Goal: Transaction & Acquisition: Purchase product/service

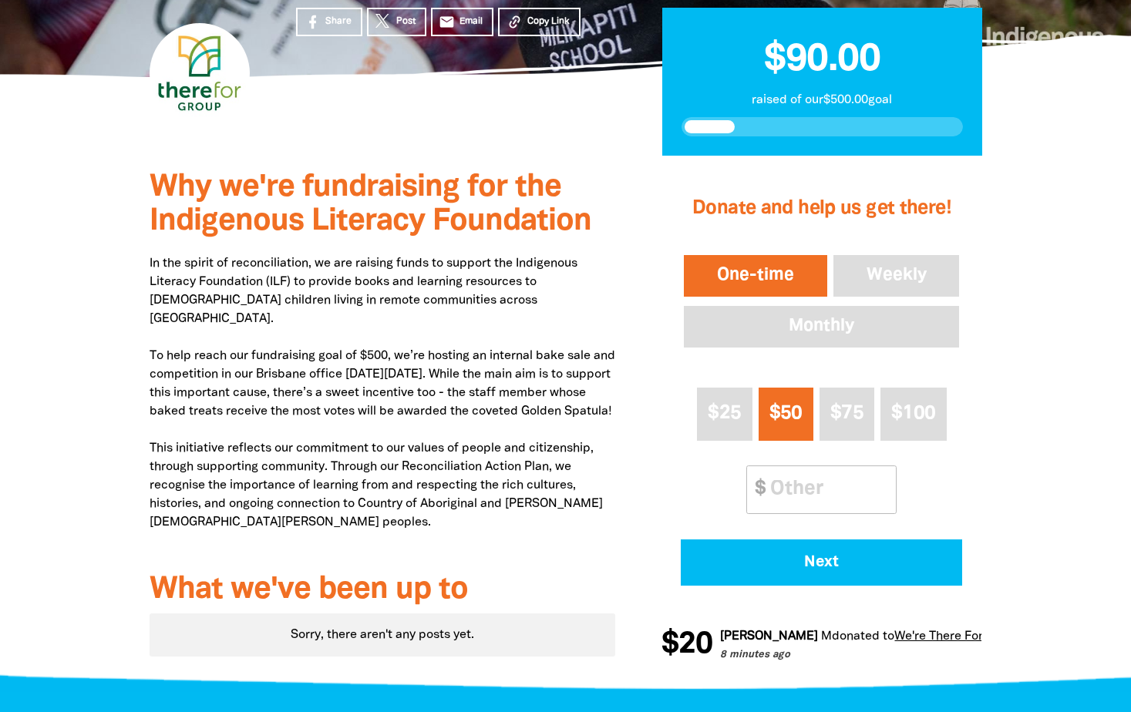
scroll to position [251, 0]
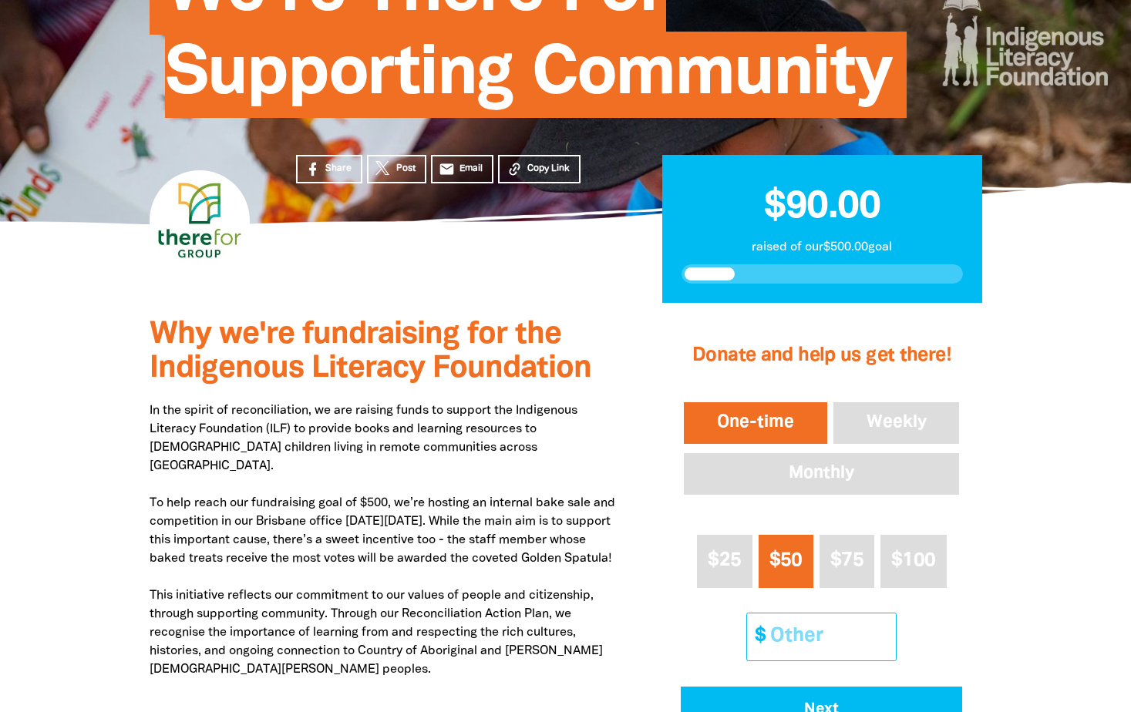
click at [763, 625] on input "Other Amount" at bounding box center [827, 637] width 136 height 47
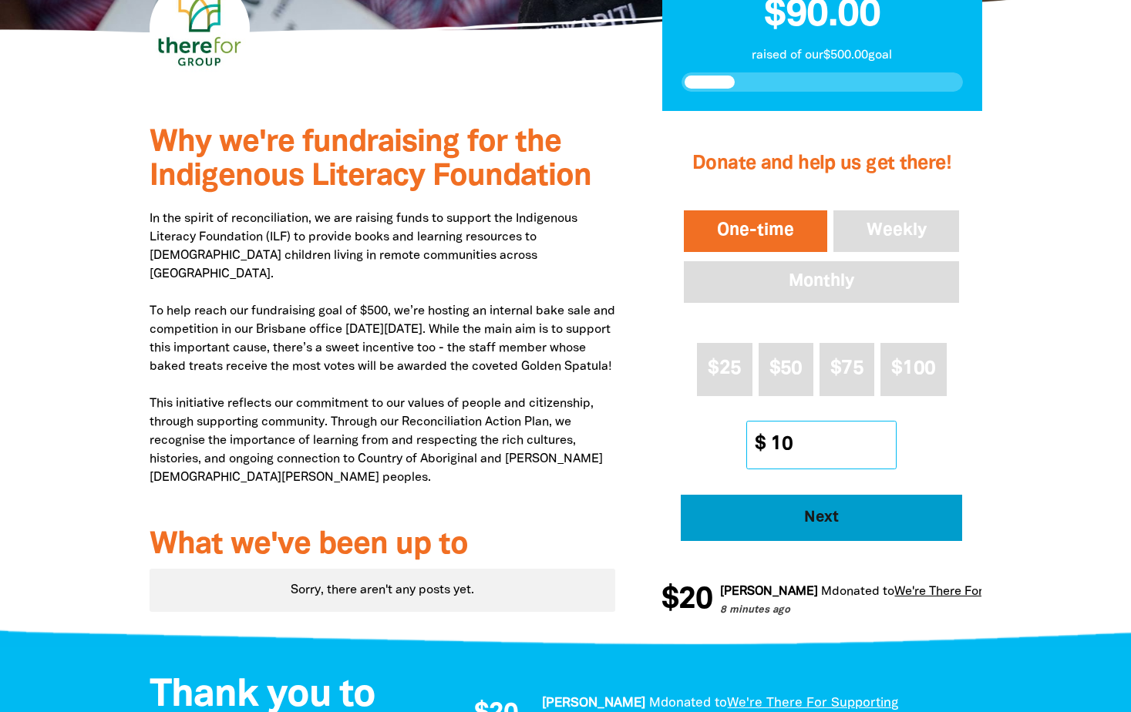
scroll to position [443, 0]
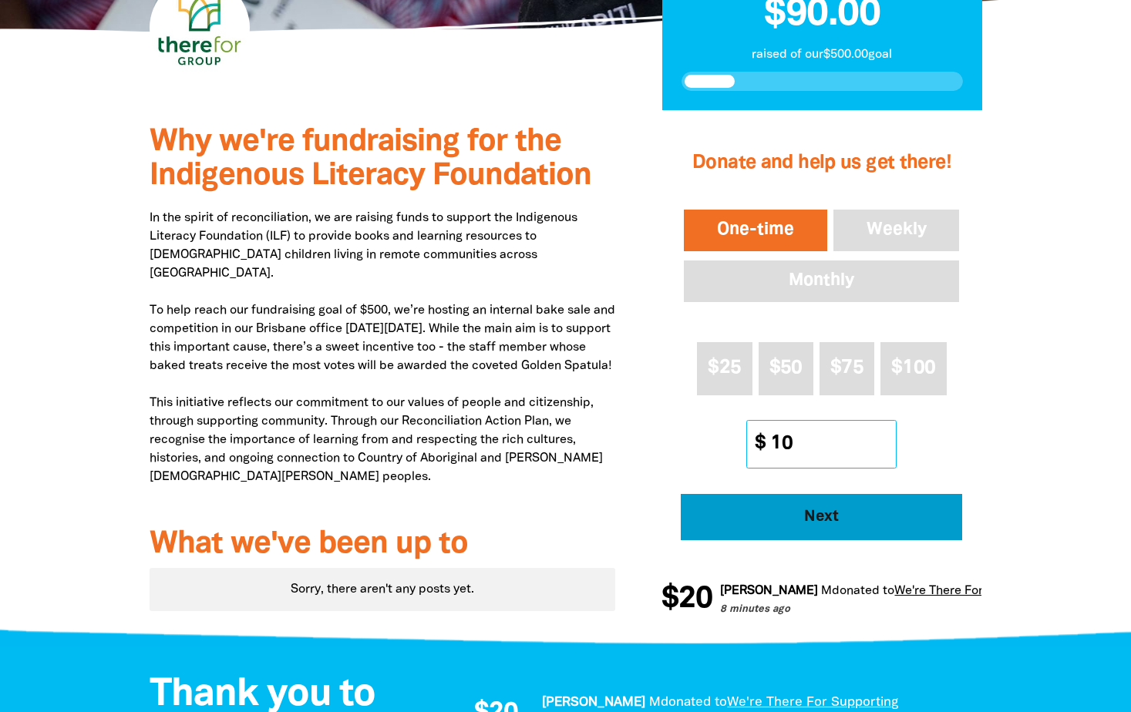
type input "10"
click at [890, 525] on span "Next" at bounding box center [821, 517] width 239 height 15
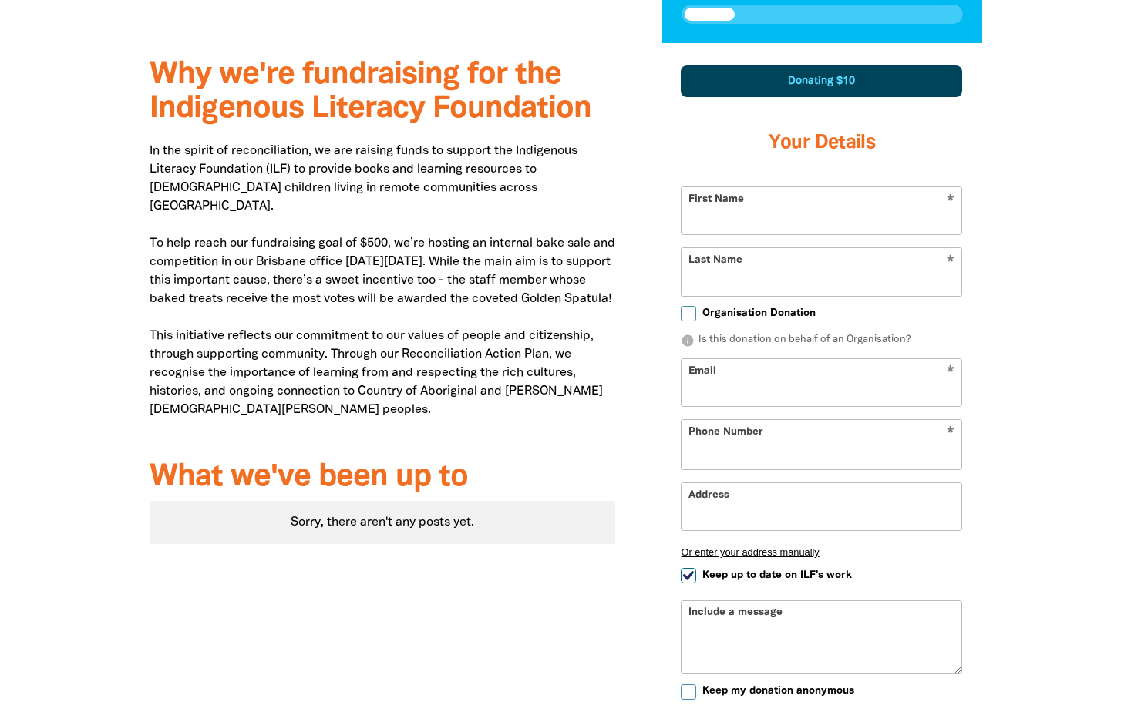
scroll to position [536, 0]
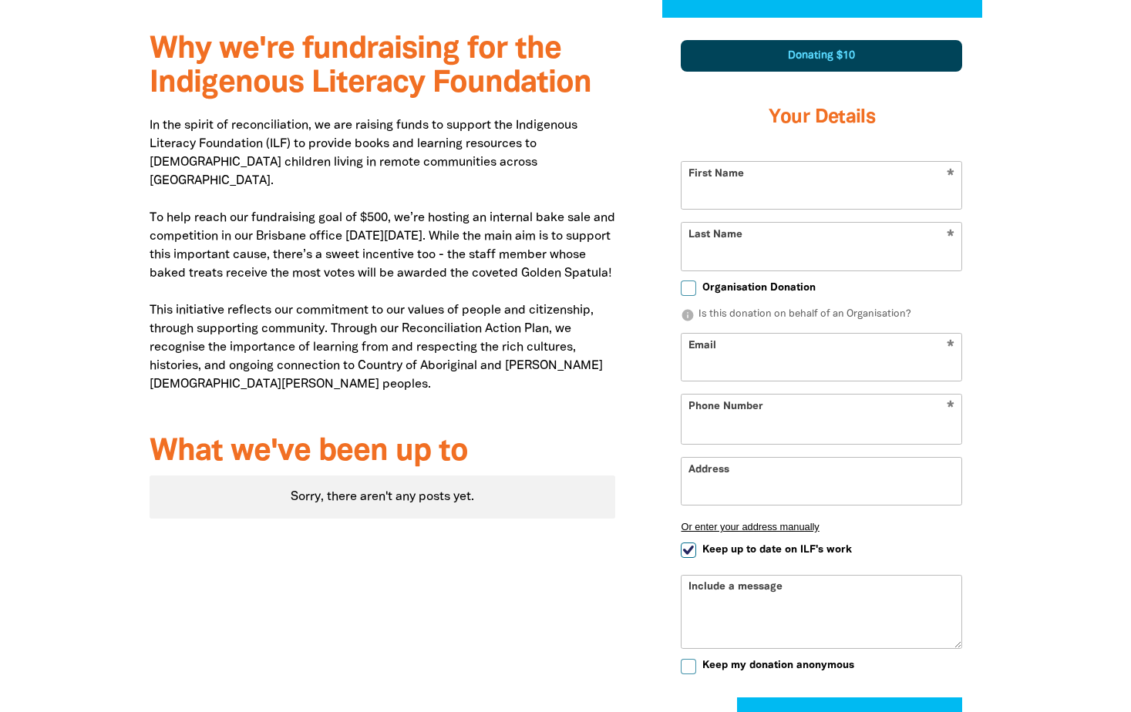
select select "AU"
click at [753, 184] on input "First Name" at bounding box center [822, 185] width 280 height 47
type input "[PERSON_NAME]"
type input "Luton"
type input "[EMAIL_ADDRESS][DOMAIN_NAME]"
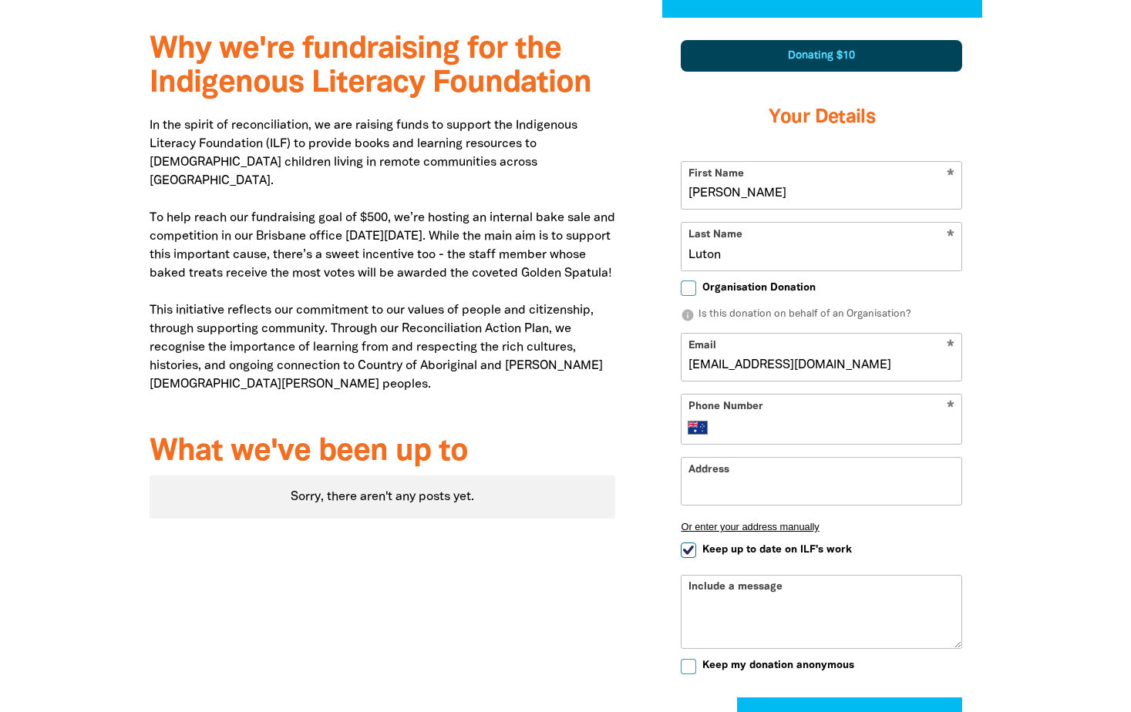
click at [684, 287] on input "Organisation Donation" at bounding box center [688, 288] width 15 height 15
checkbox input "true"
select select "AU"
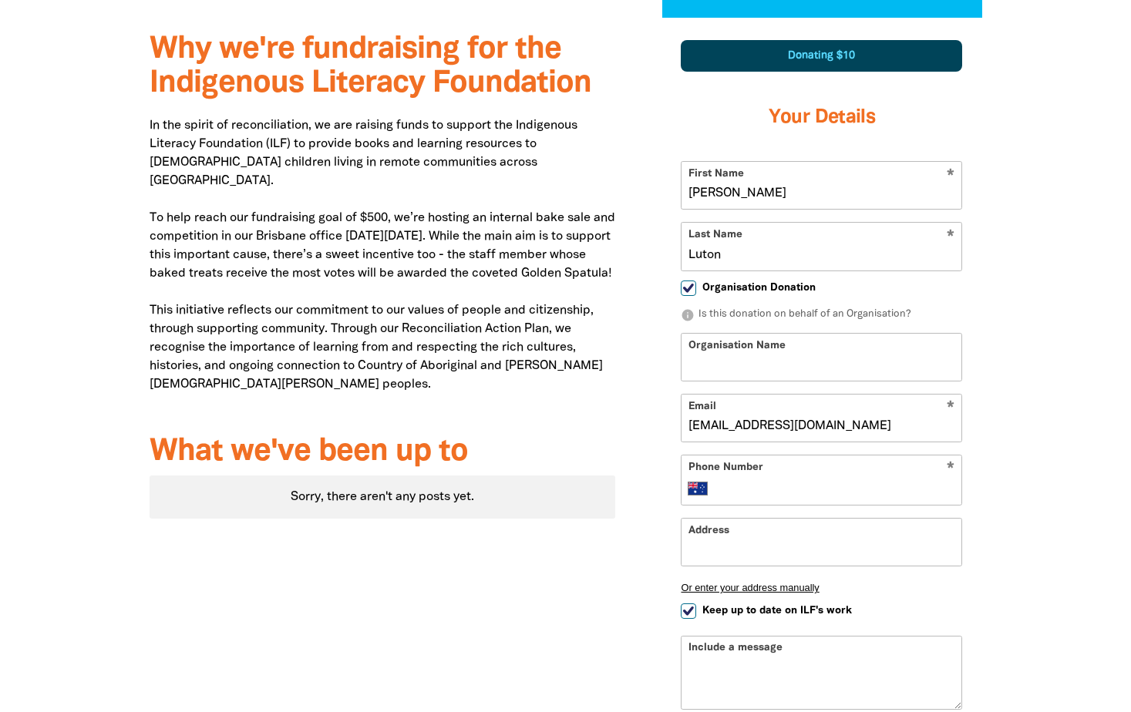
click at [734, 358] on input "Organisation Name" at bounding box center [822, 357] width 280 height 47
type input "Therefor Group"
click at [686, 289] on input "Organisation Donation" at bounding box center [688, 288] width 15 height 15
checkbox input "false"
select select "AU"
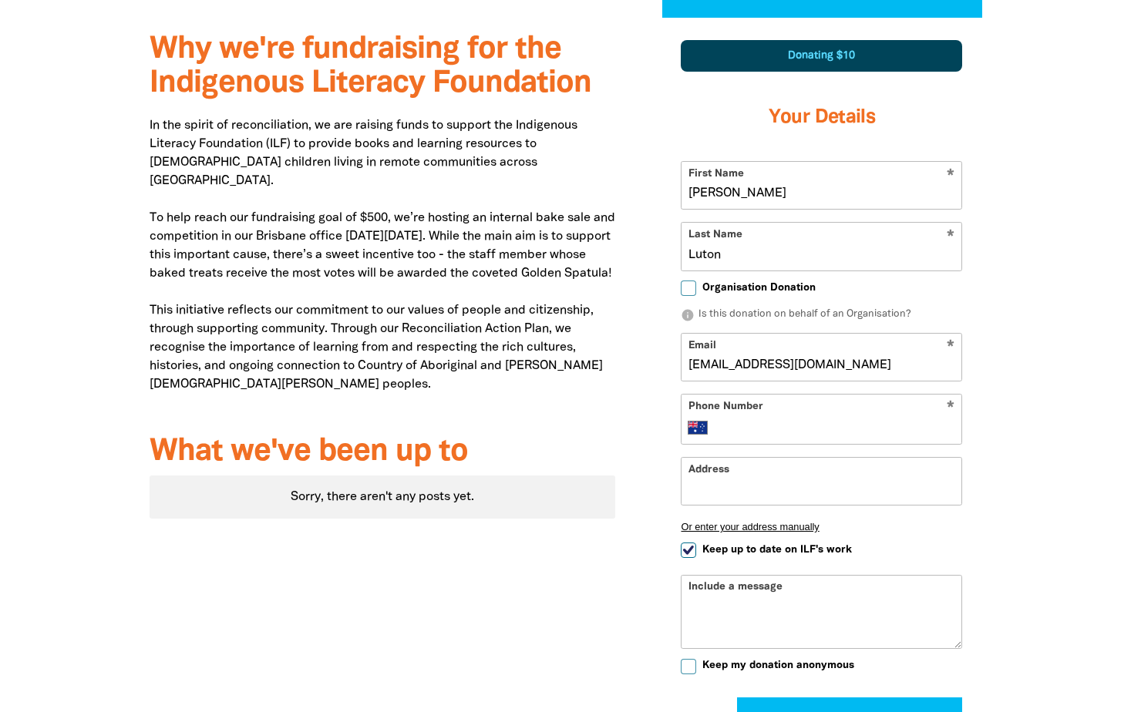
click at [770, 418] on div "* Phone Number International [GEOGRAPHIC_DATA] [GEOGRAPHIC_DATA] [GEOGRAPHIC_DA…" at bounding box center [821, 419] width 281 height 51
click at [783, 429] on input "Phone Number" at bounding box center [837, 428] width 236 height 19
type input "0426 104 296"
click at [810, 490] on input "Address" at bounding box center [822, 481] width 280 height 47
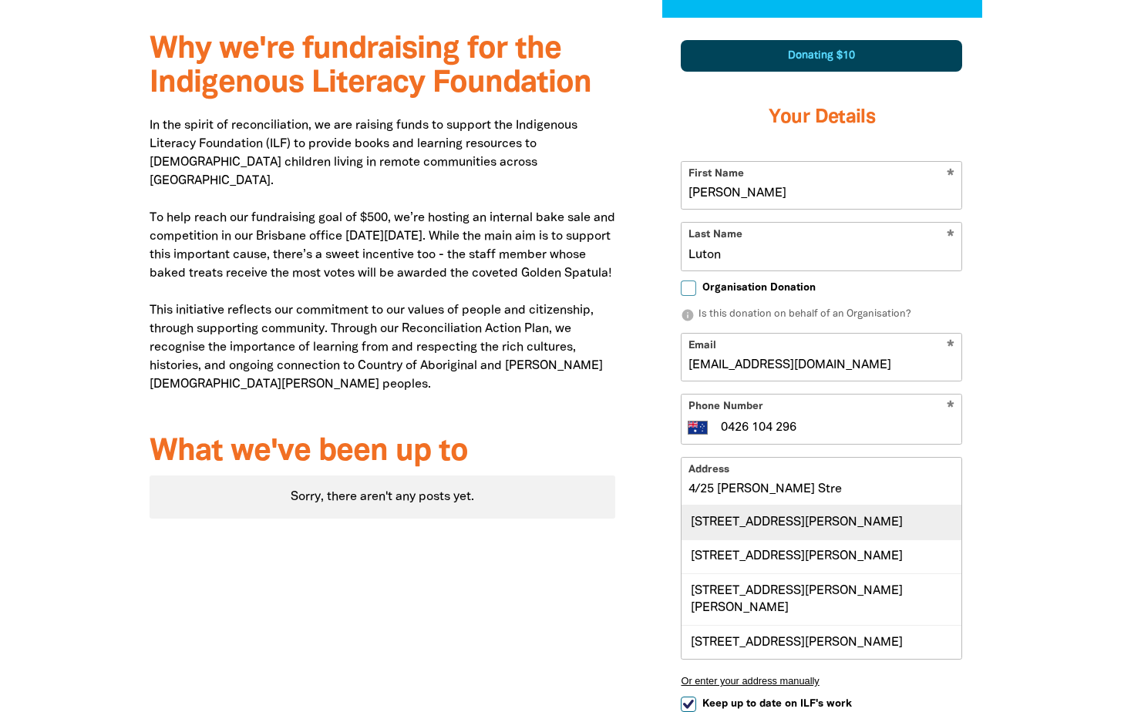
click at [846, 537] on div "[STREET_ADDRESS][PERSON_NAME]" at bounding box center [822, 522] width 280 height 33
type input "[STREET_ADDRESS][PERSON_NAME]"
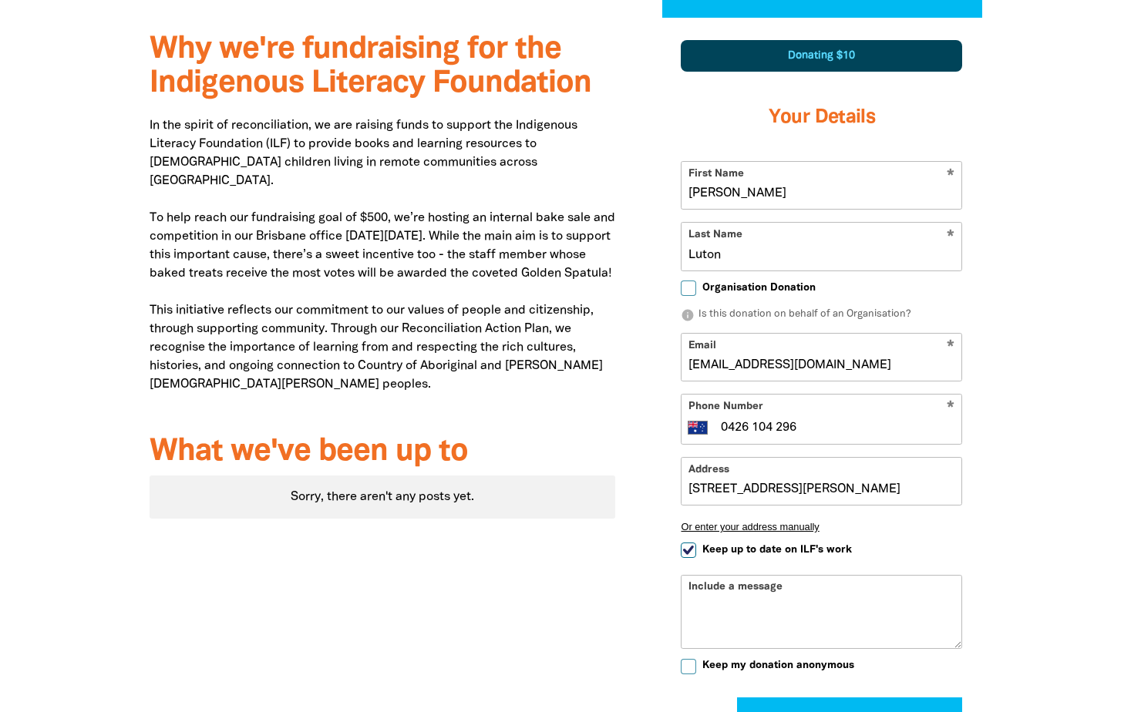
click at [728, 557] on span "Keep up to date on ILF's work" at bounding box center [777, 550] width 150 height 15
click at [696, 557] on input "Keep up to date on ILF's work" at bounding box center [688, 550] width 15 height 15
checkbox input "false"
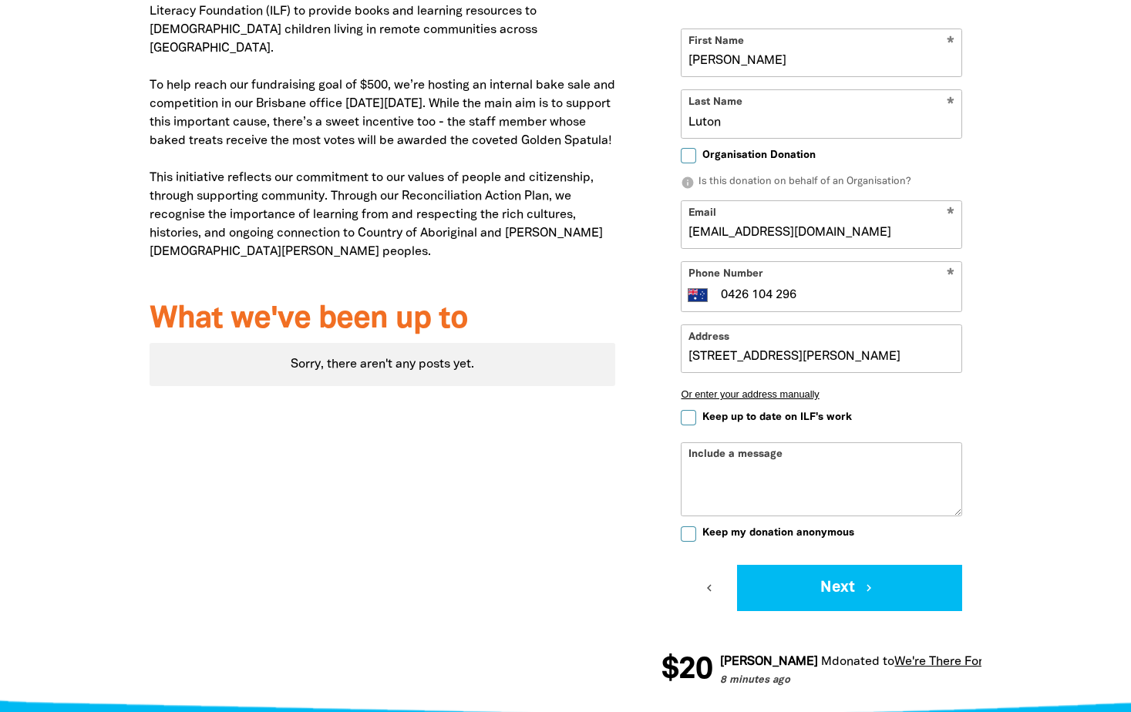
scroll to position [690, 0]
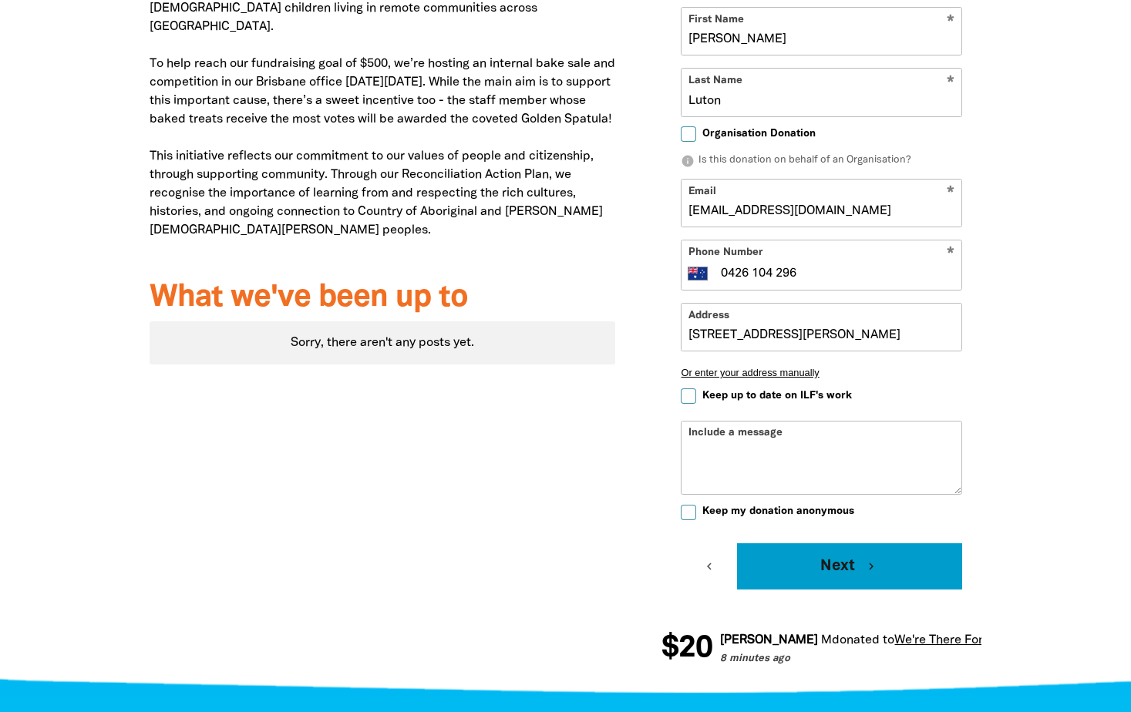
click at [816, 580] on button "Next chevron_right" at bounding box center [849, 567] width 225 height 46
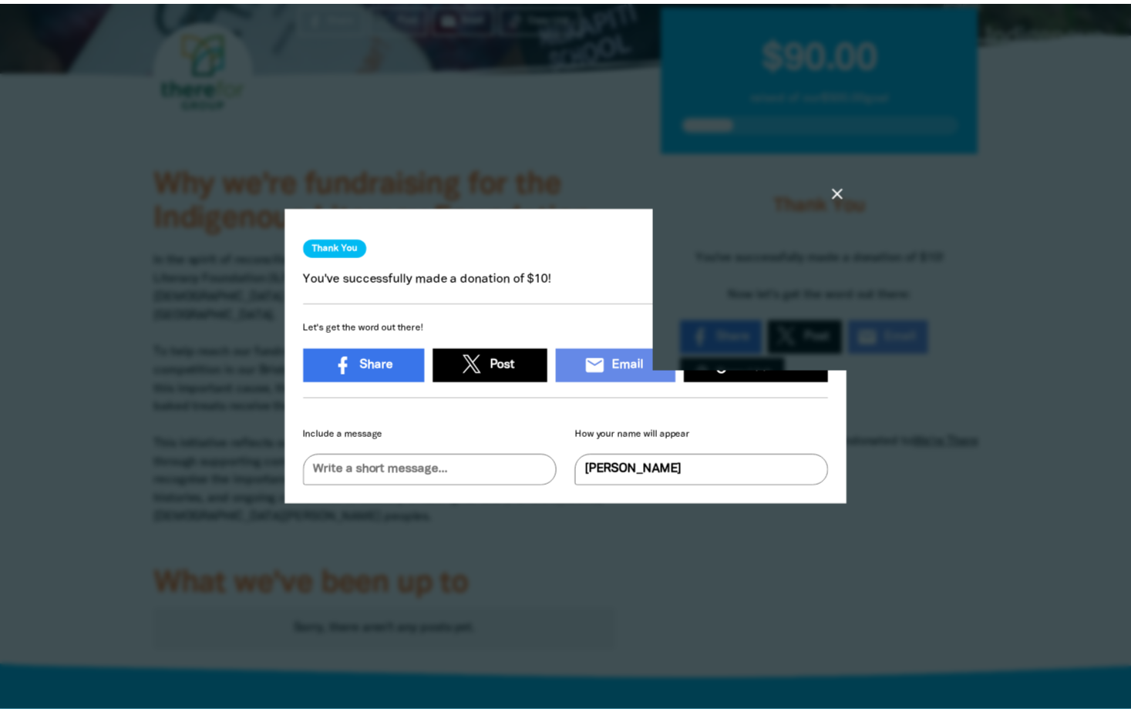
scroll to position [9, 0]
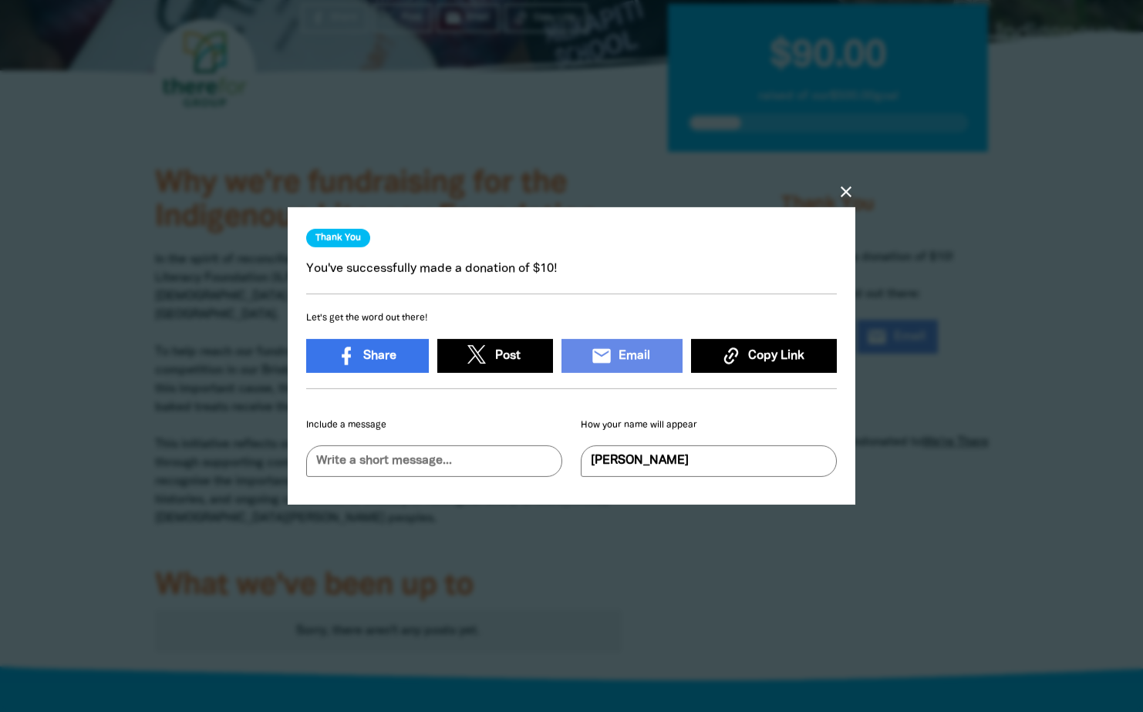
click at [853, 183] on icon "close" at bounding box center [846, 192] width 19 height 19
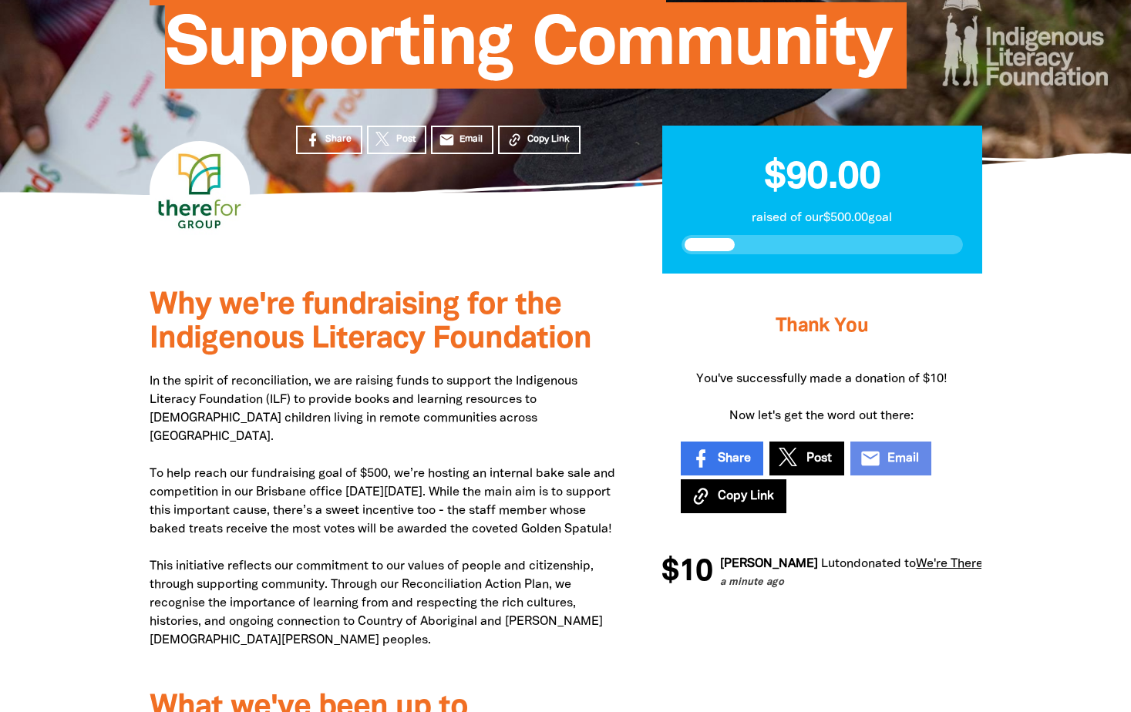
scroll to position [248, 0]
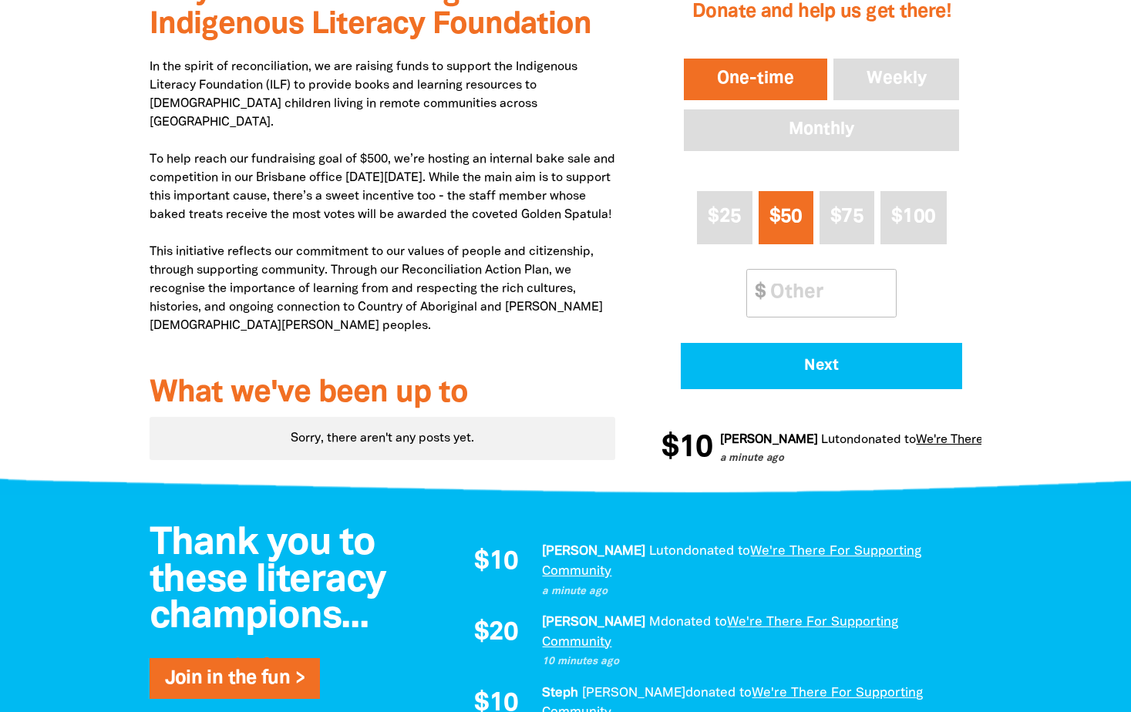
scroll to position [961, 0]
